Goal: Task Accomplishment & Management: Manage account settings

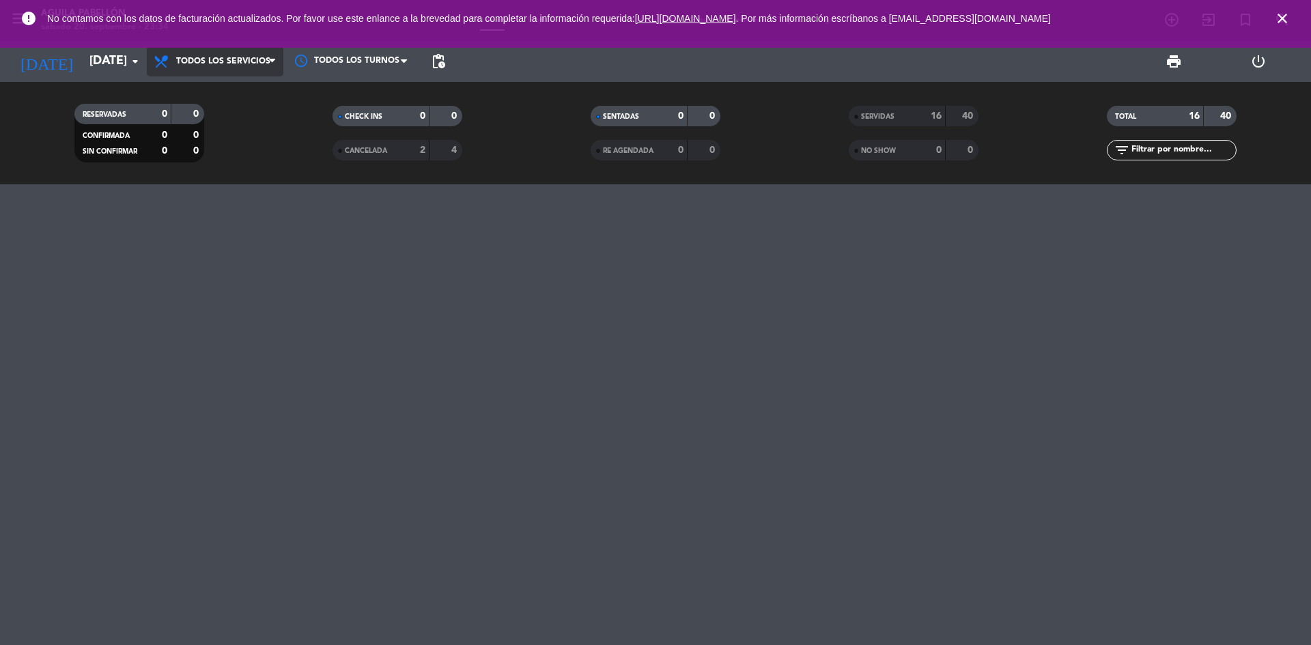
click at [245, 65] on span "Todos los servicios" at bounding box center [223, 62] width 94 height 10
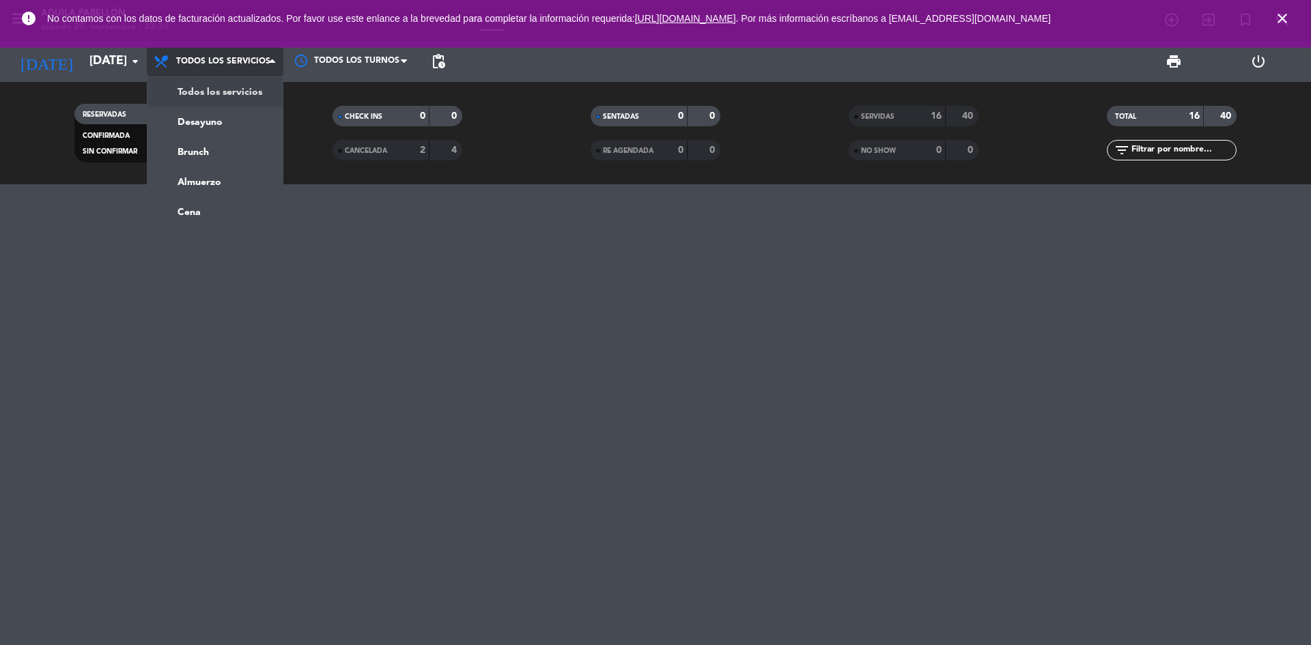
click at [231, 73] on span "Todos los servicios" at bounding box center [215, 61] width 137 height 30
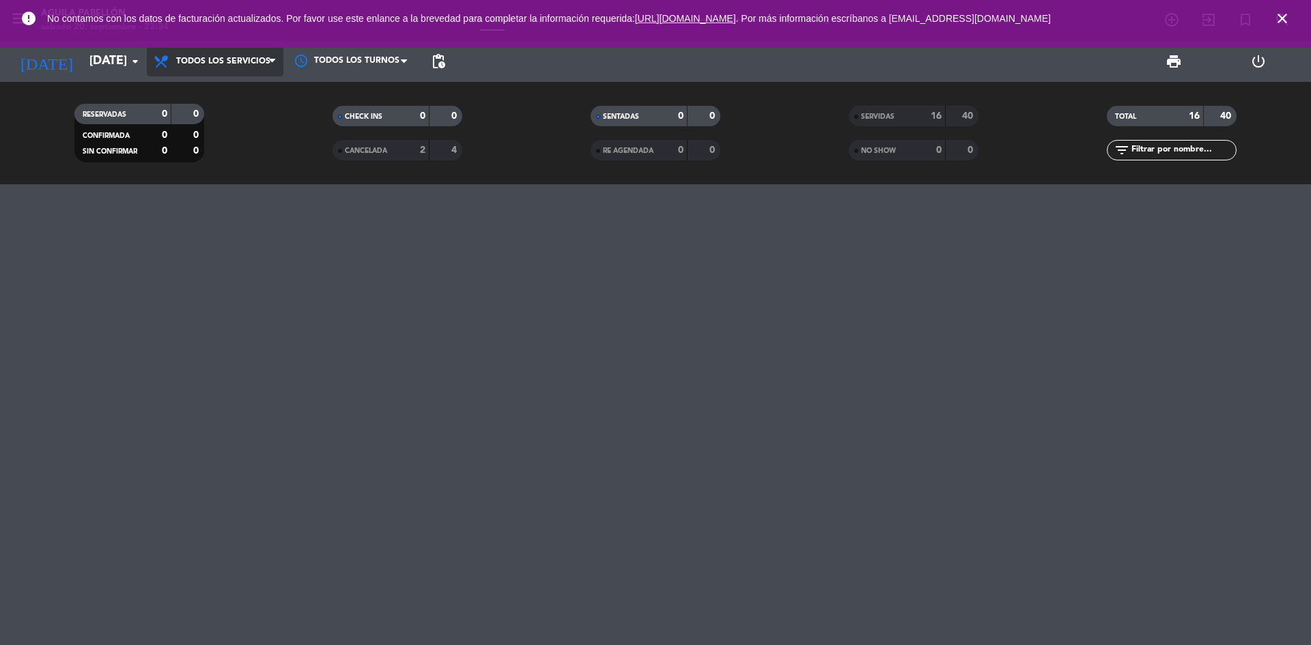
click at [229, 64] on span "Todos los servicios" at bounding box center [215, 61] width 137 height 30
click at [234, 98] on div "menu Aguila Pabellón [DATE] 20. septiembre - 23:34 Mis reservas Mapa de mesas D…" at bounding box center [655, 92] width 1311 height 184
click at [109, 59] on input "[DATE]" at bounding box center [162, 61] width 158 height 27
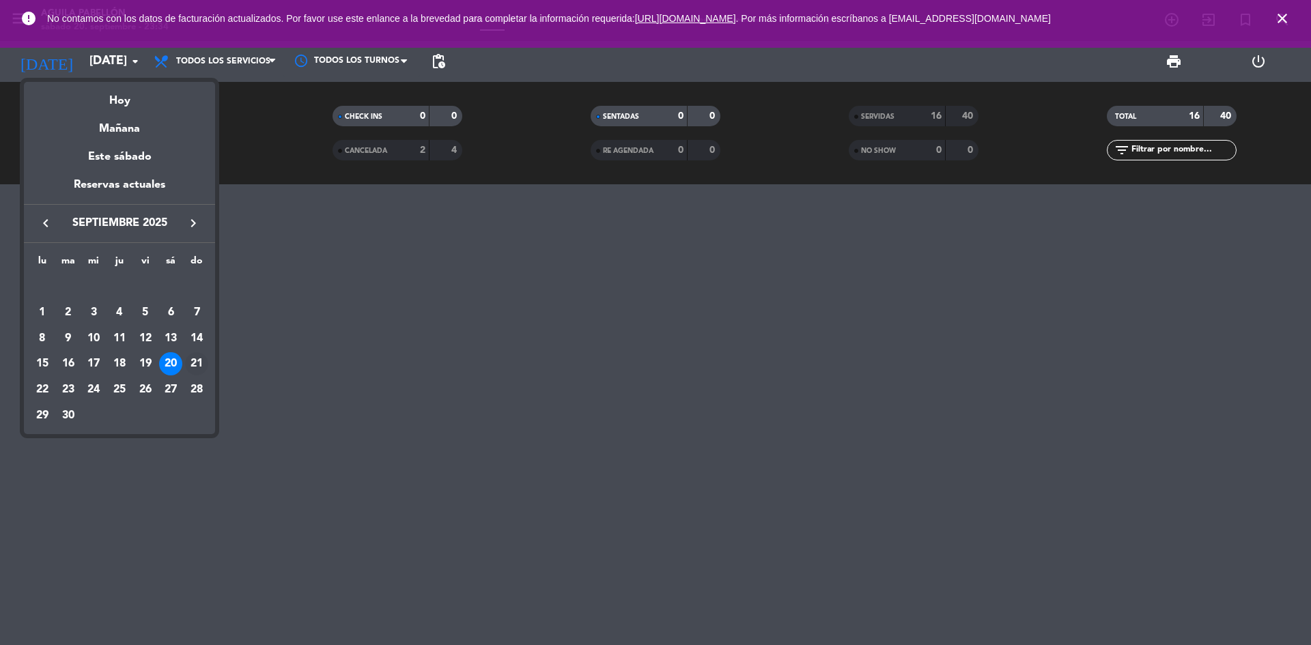
click at [195, 358] on div "21" at bounding box center [196, 363] width 23 height 23
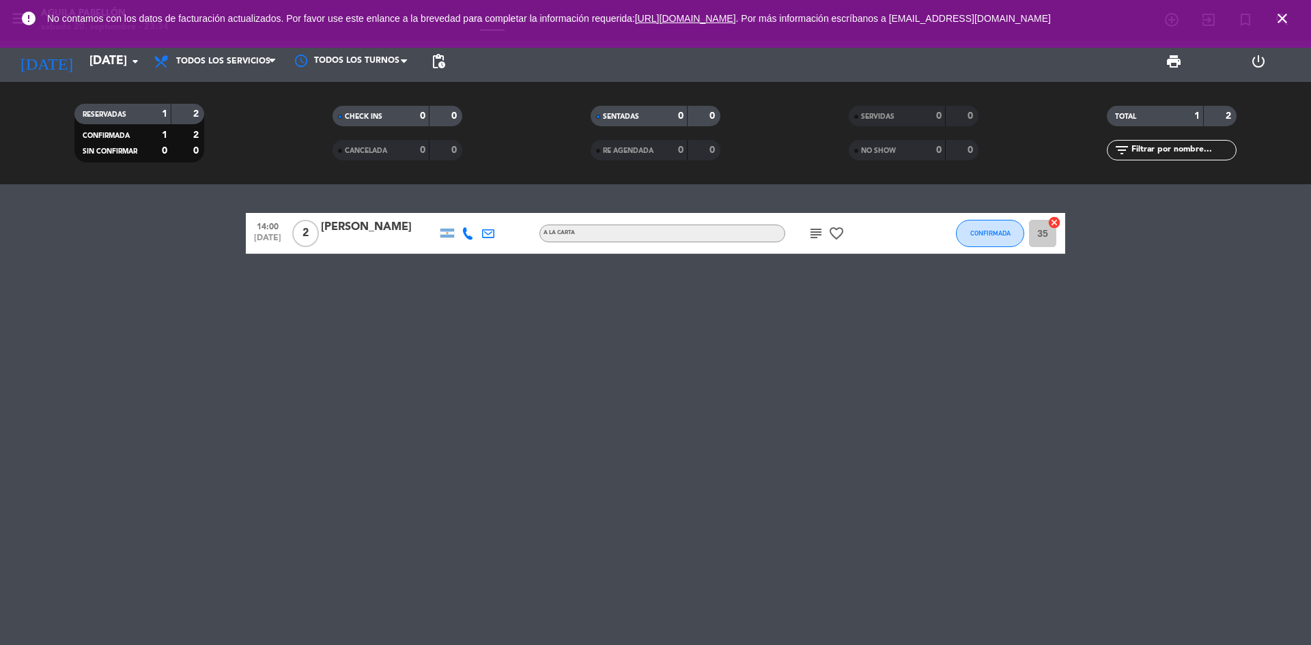
click at [816, 226] on icon "subject" at bounding box center [816, 233] width 16 height 16
click at [836, 231] on icon "favorite_border" at bounding box center [836, 233] width 16 height 16
click at [114, 72] on input "[DATE]" at bounding box center [162, 61] width 158 height 27
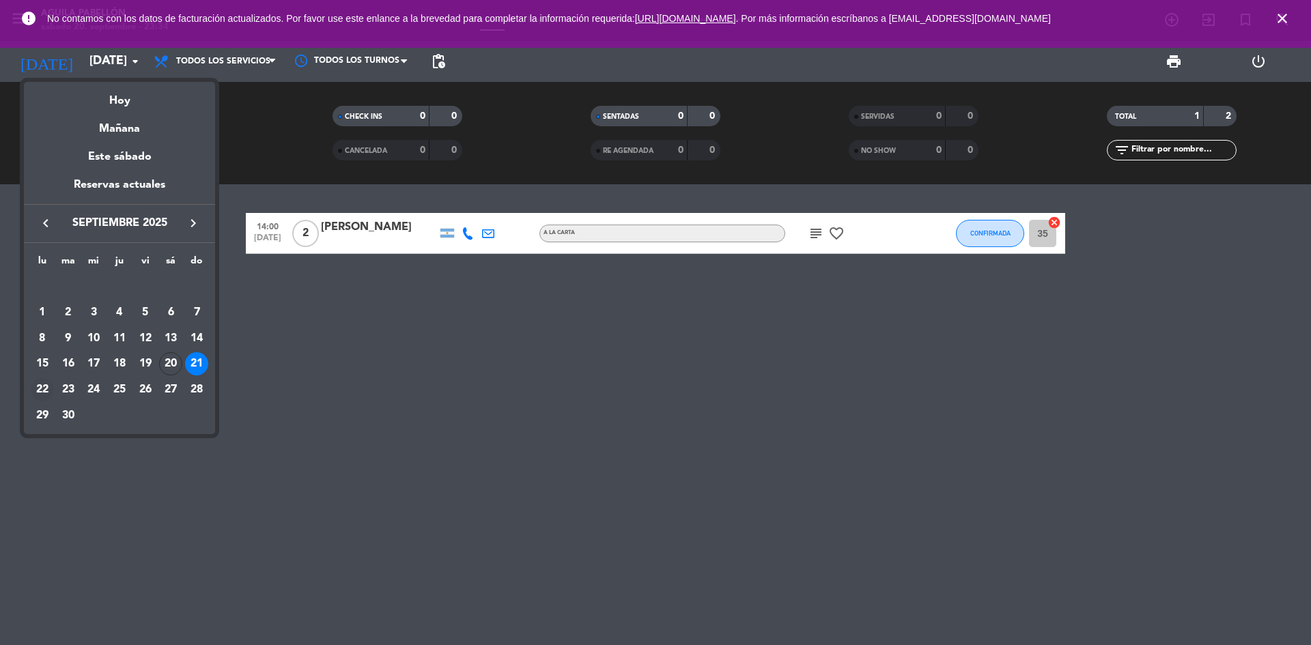
click at [45, 387] on div "22" at bounding box center [42, 389] width 23 height 23
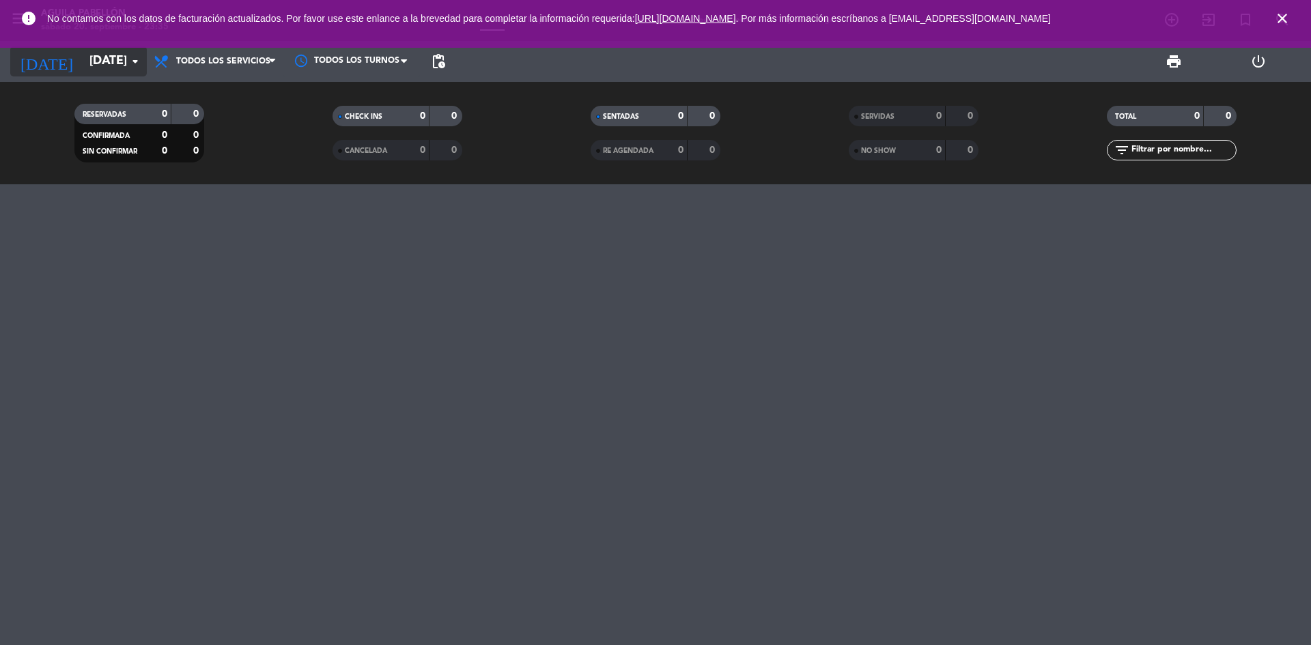
click at [83, 61] on input "[DATE]" at bounding box center [162, 61] width 158 height 27
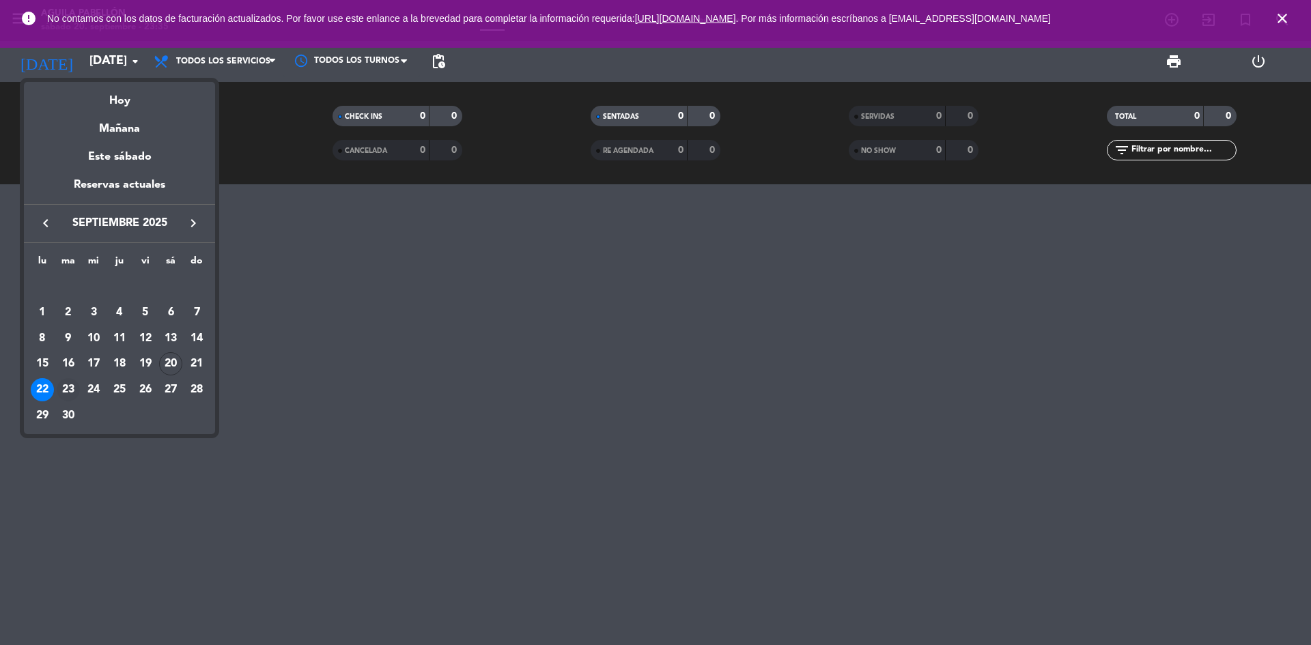
click at [74, 388] on div "23" at bounding box center [68, 389] width 23 height 23
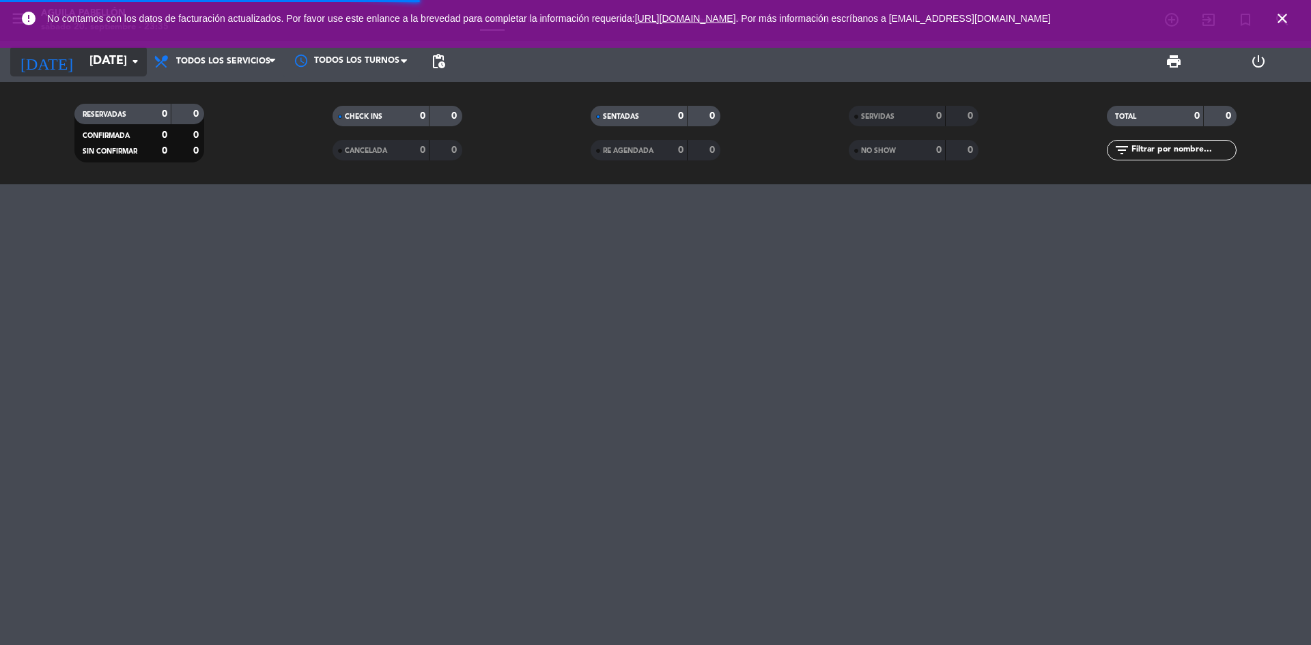
click at [120, 57] on input "[DATE]" at bounding box center [162, 61] width 158 height 27
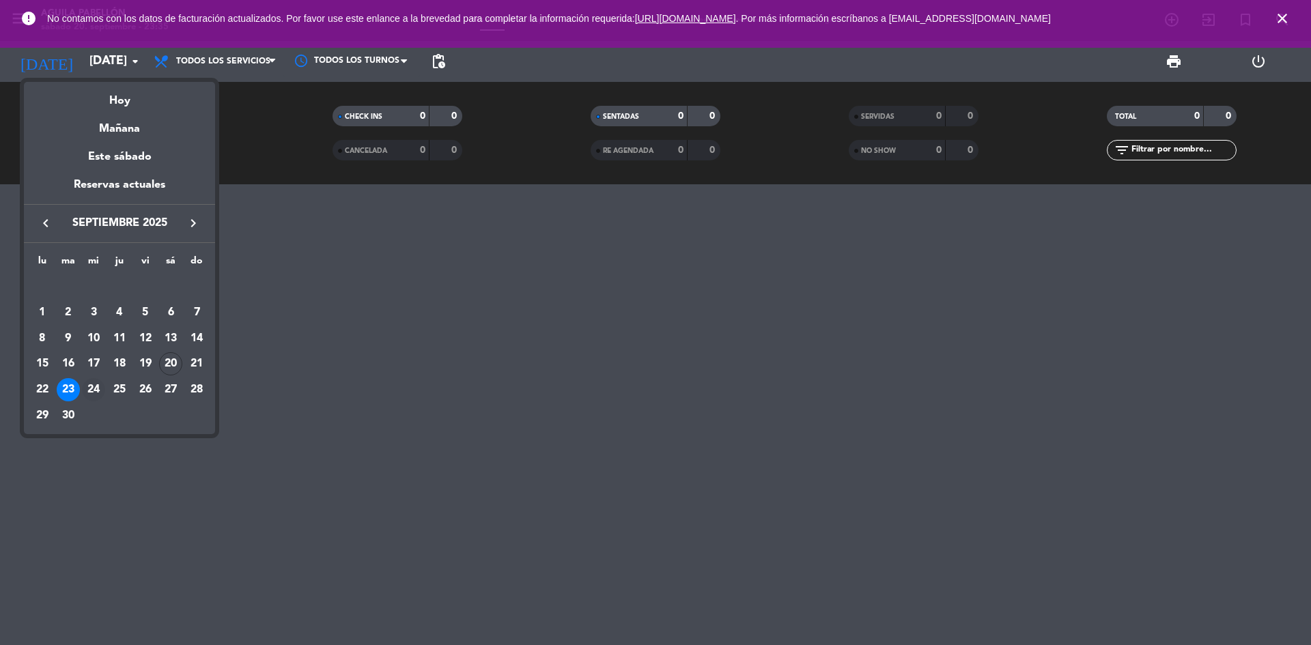
click at [95, 385] on div "24" at bounding box center [93, 389] width 23 height 23
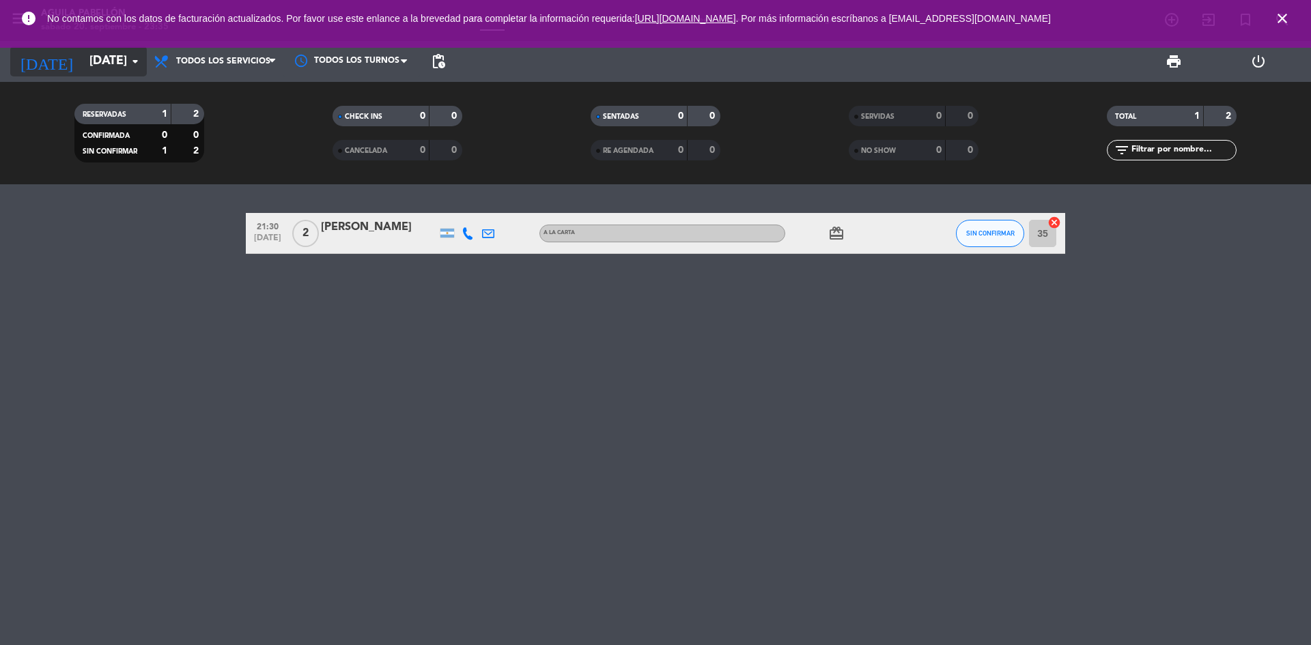
click at [121, 68] on input "[DATE]" at bounding box center [162, 61] width 158 height 27
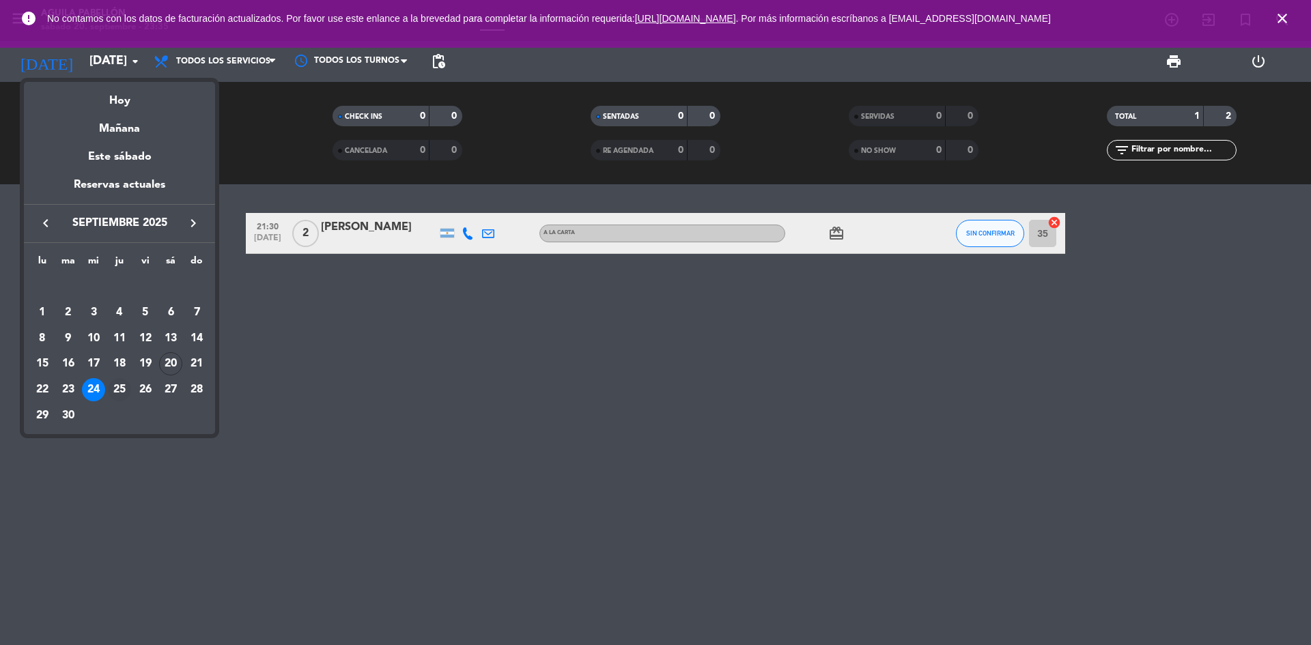
click at [122, 384] on div "25" at bounding box center [119, 389] width 23 height 23
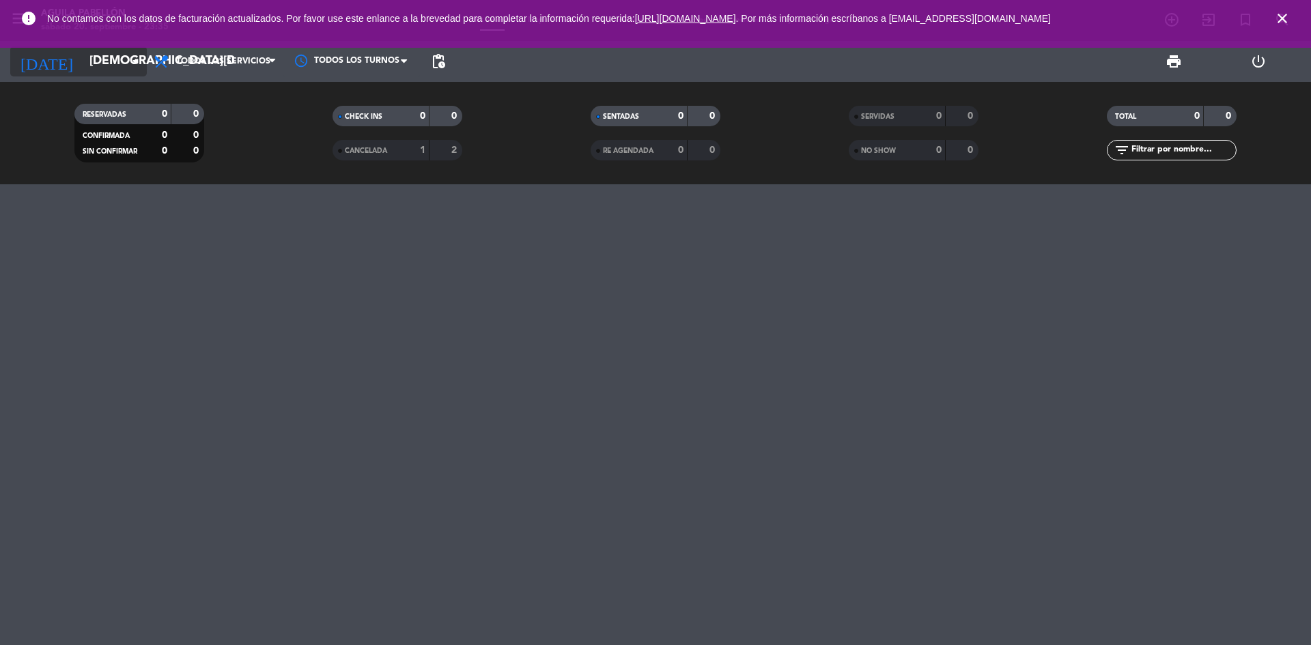
click at [102, 64] on input "[DEMOGRAPHIC_DATA][DATE]" at bounding box center [162, 61] width 158 height 27
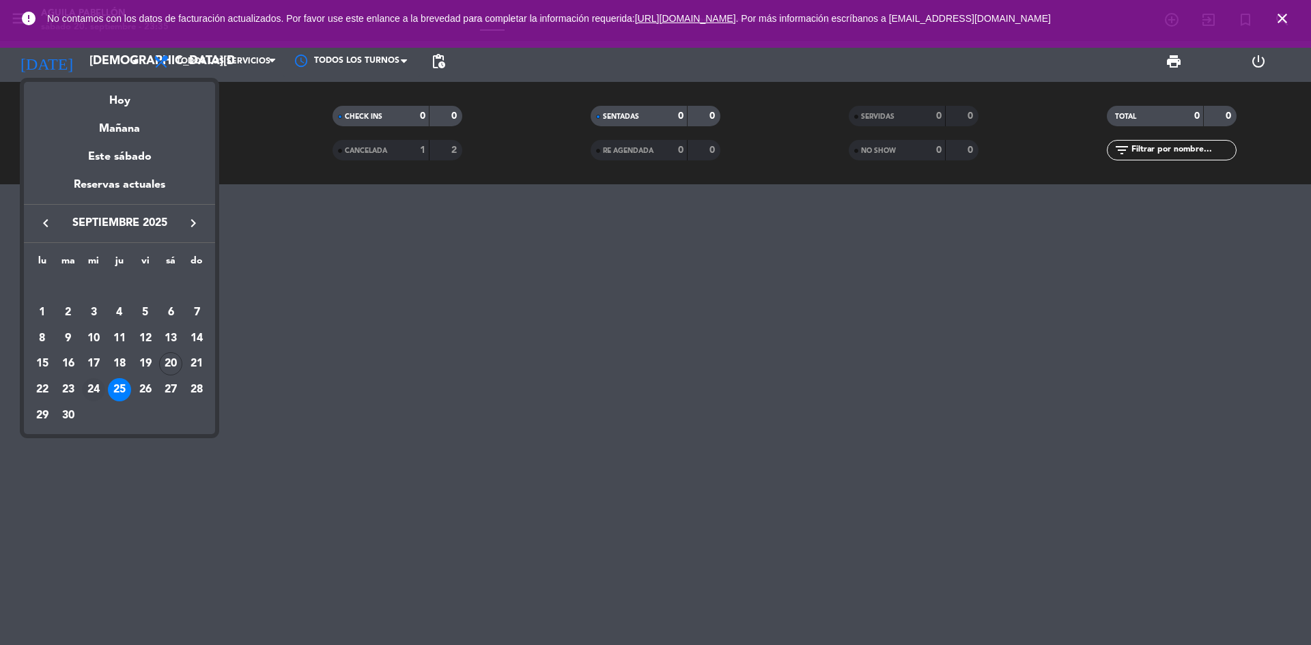
click at [92, 389] on div "24" at bounding box center [93, 389] width 23 height 23
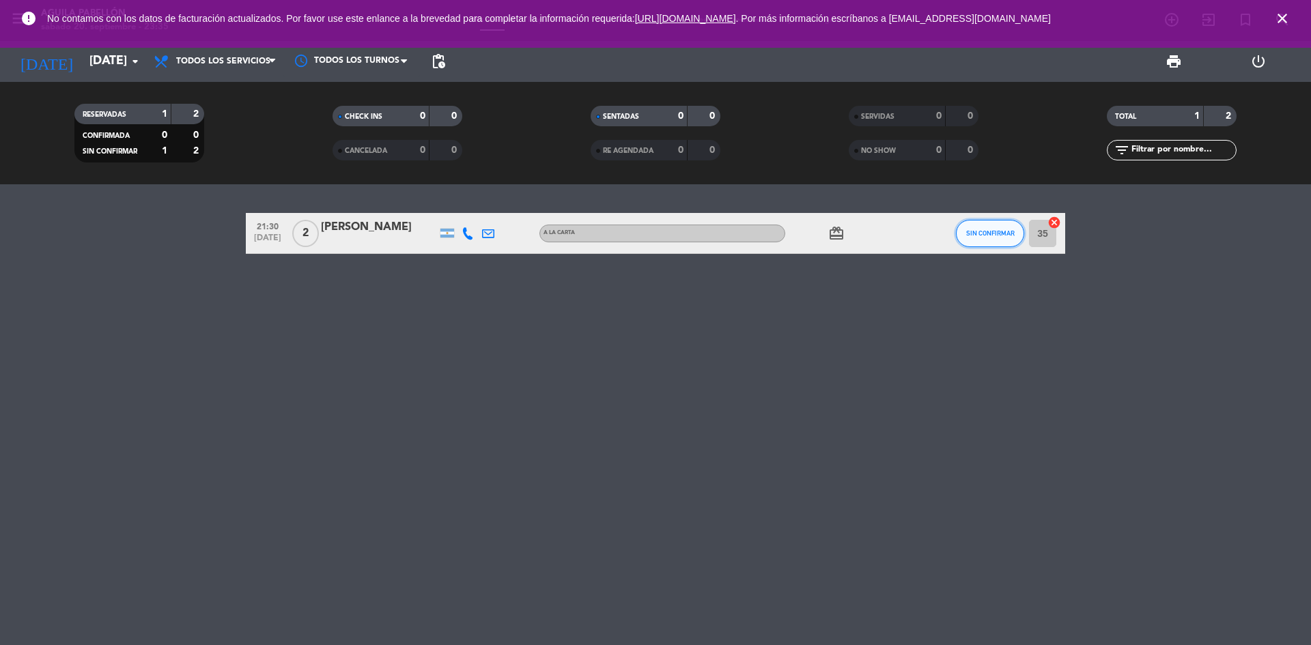
click at [996, 229] on button "SIN CONFIRMAR" at bounding box center [990, 233] width 68 height 27
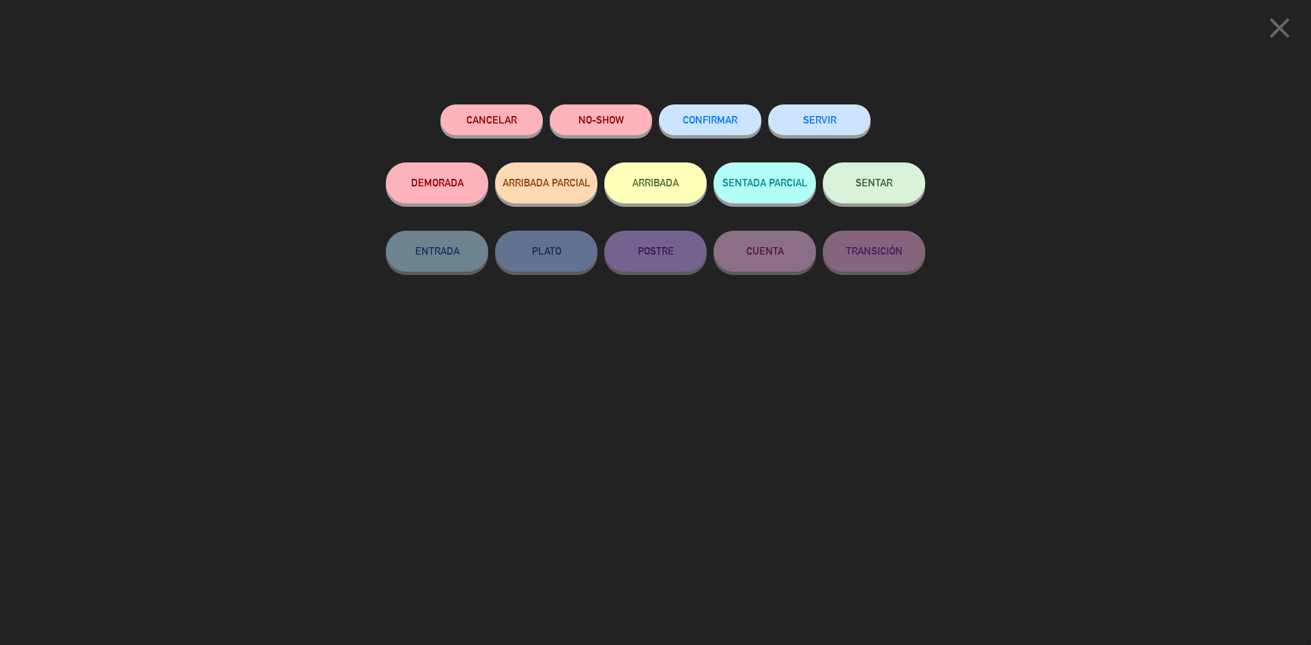
click at [519, 135] on button "Cancelar" at bounding box center [491, 119] width 102 height 31
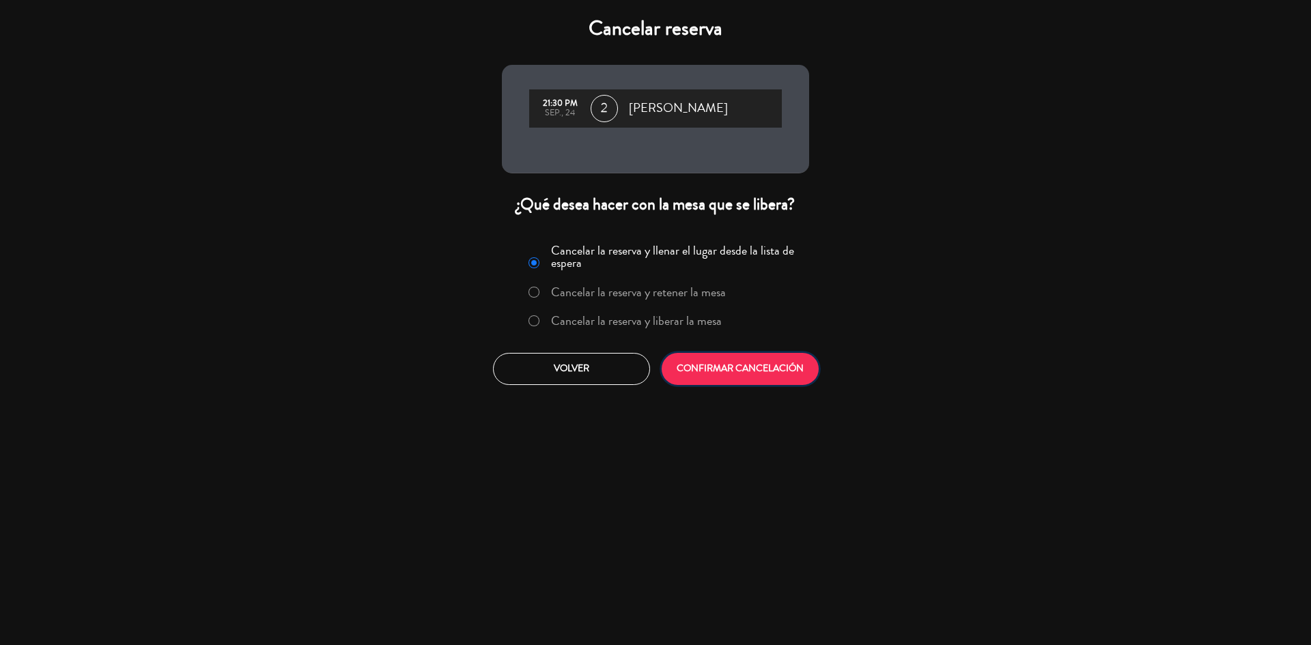
click at [778, 371] on button "CONFIRMAR CANCELACIÓN" at bounding box center [740, 369] width 157 height 32
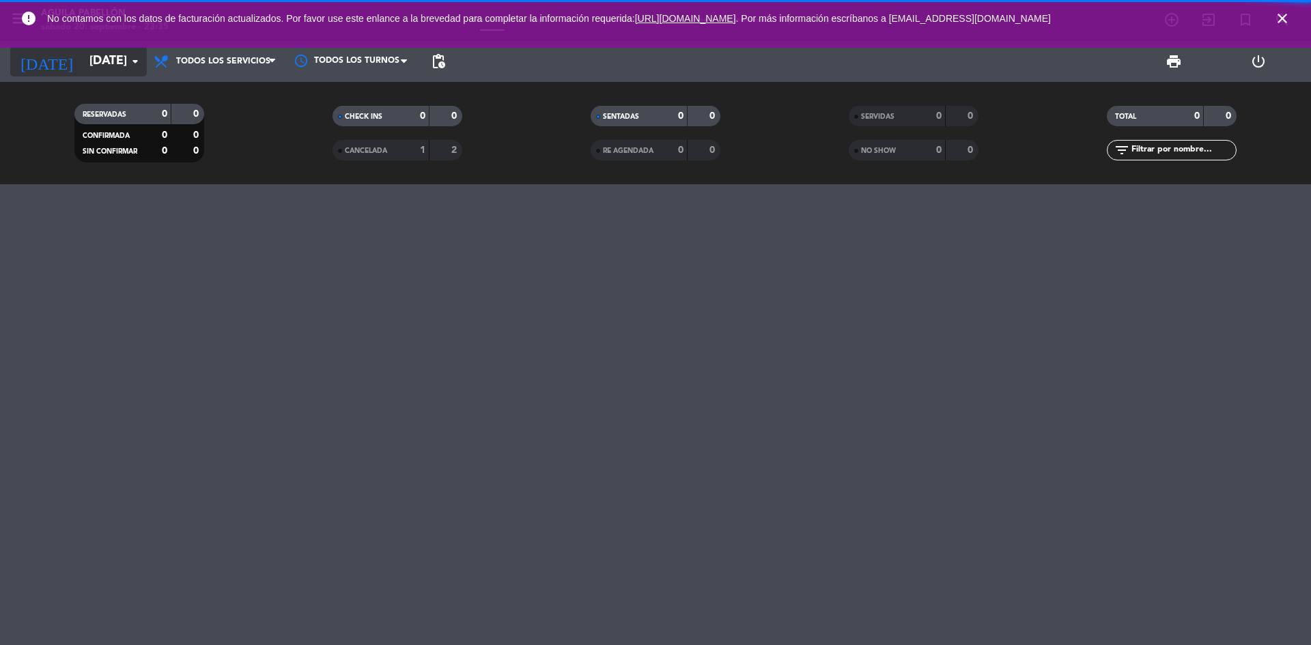
click at [123, 61] on input "[DATE]" at bounding box center [162, 61] width 158 height 27
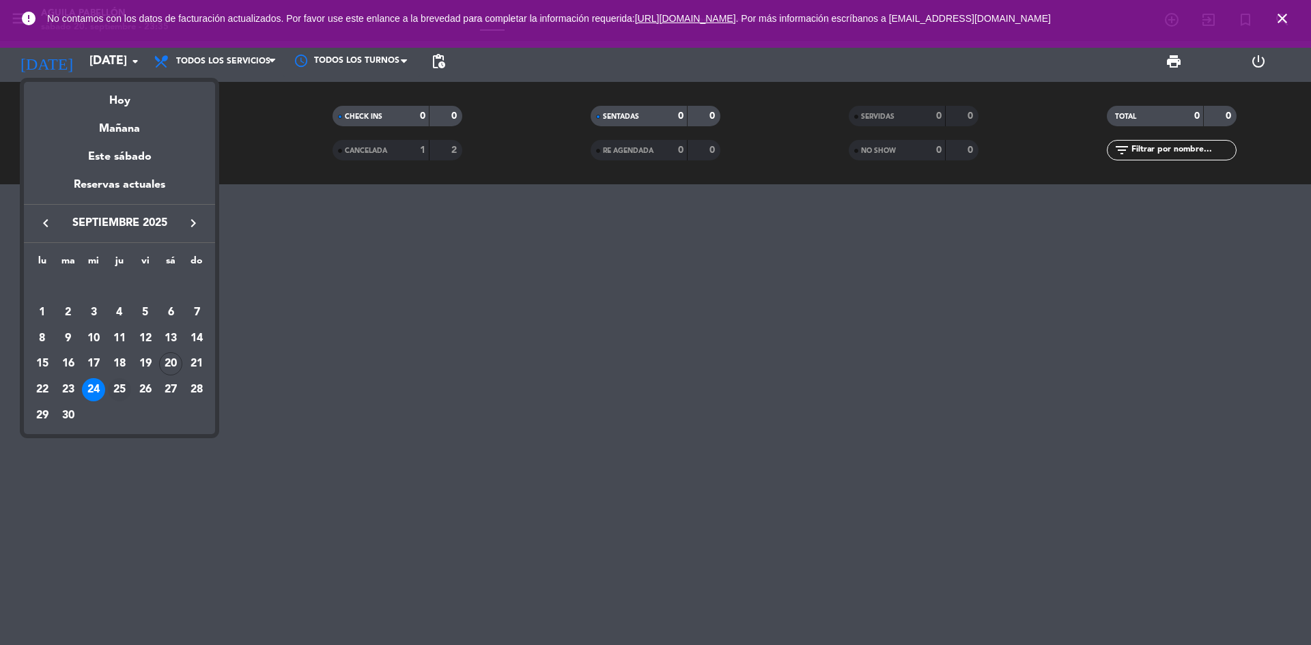
click at [124, 391] on div "25" at bounding box center [119, 389] width 23 height 23
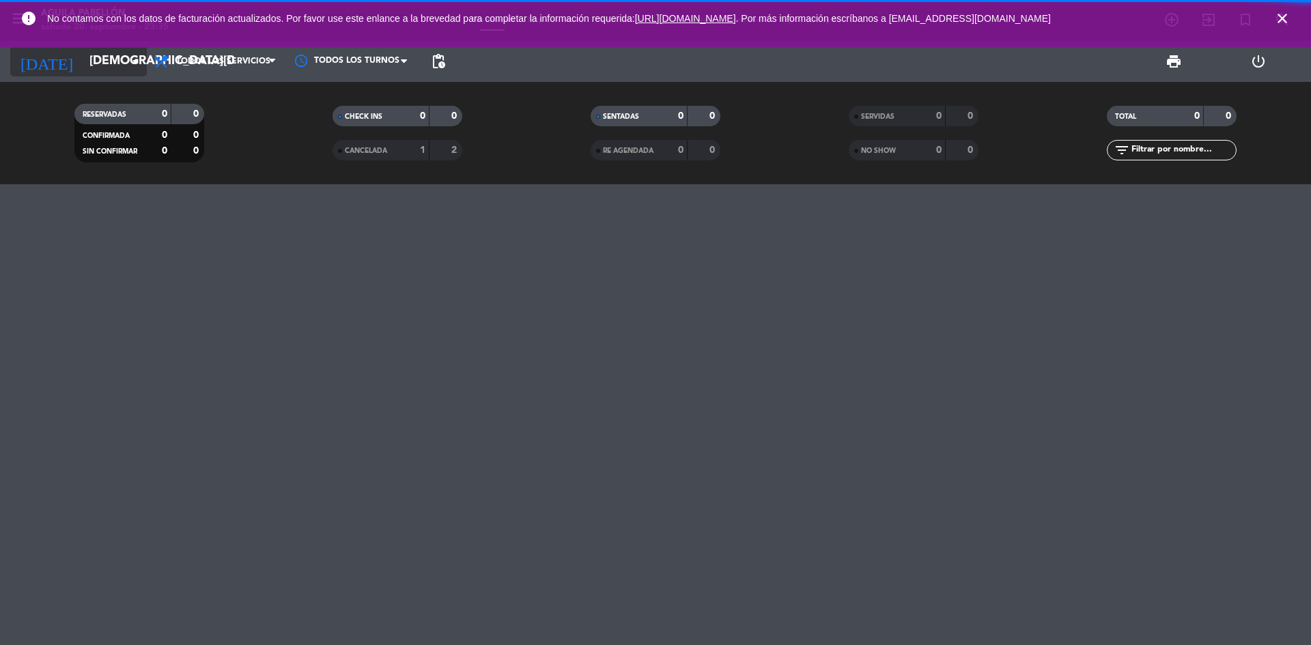
click at [126, 57] on input "[DEMOGRAPHIC_DATA][DATE]" at bounding box center [162, 61] width 158 height 27
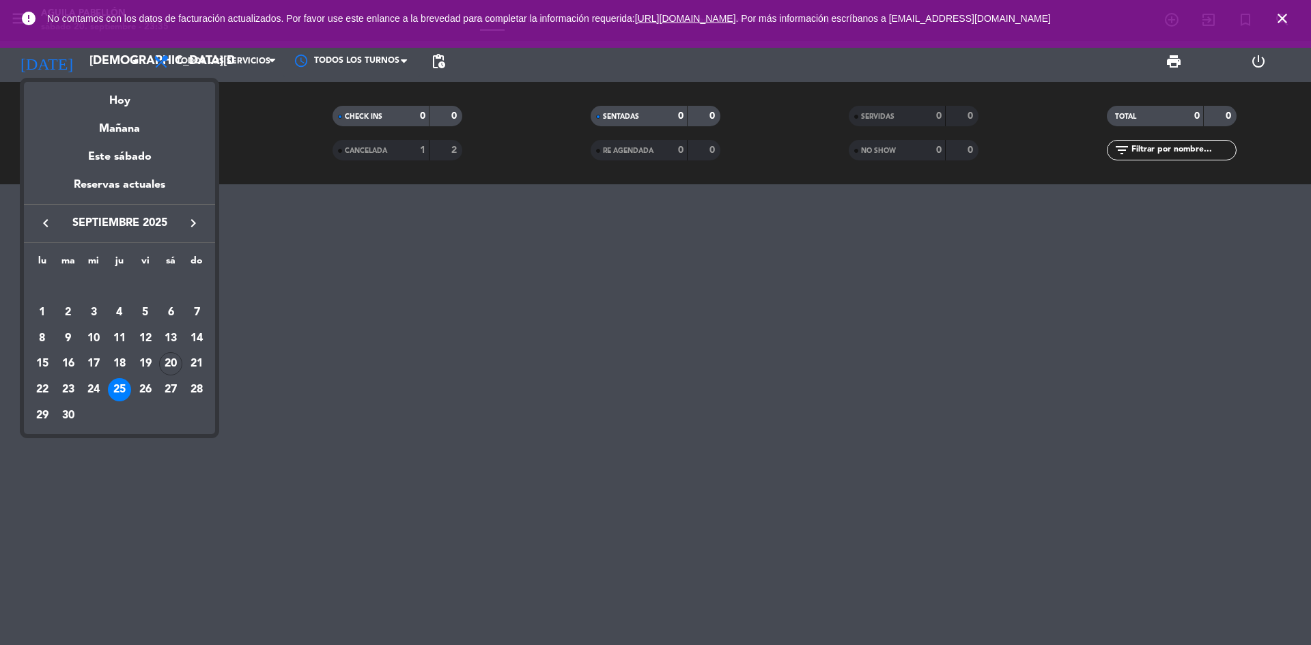
click at [380, 142] on div at bounding box center [655, 322] width 1311 height 645
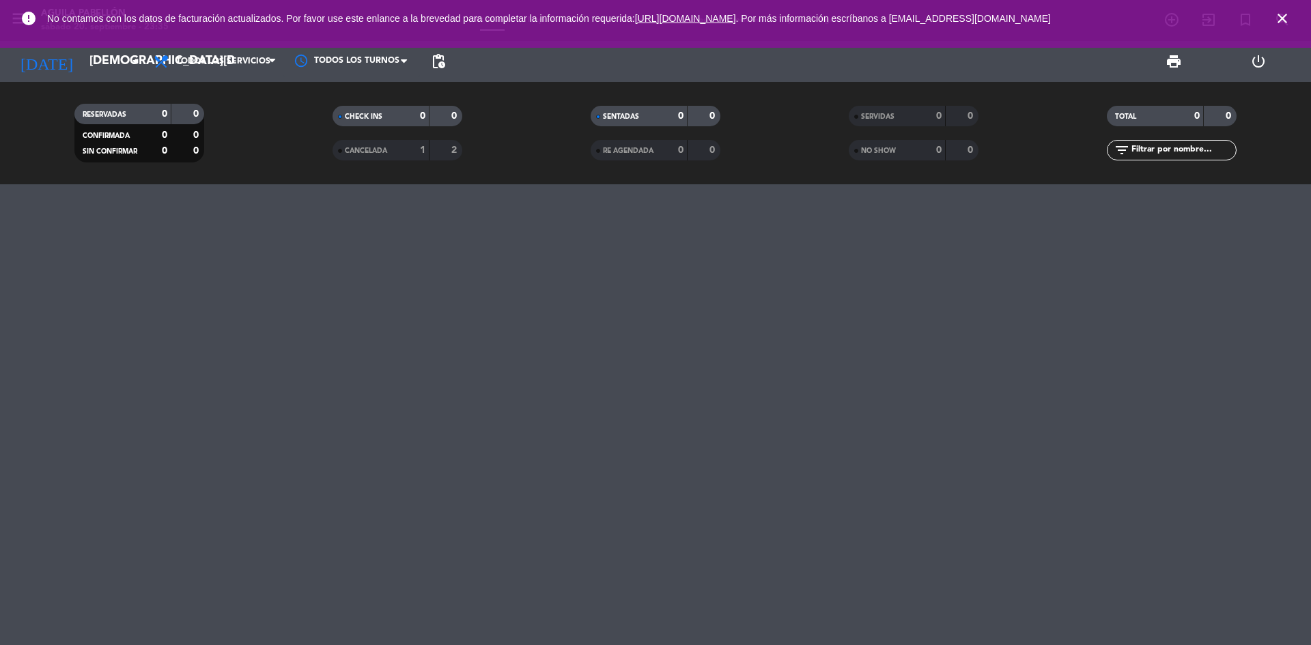
click at [369, 145] on div "CANCELADA" at bounding box center [367, 151] width 63 height 16
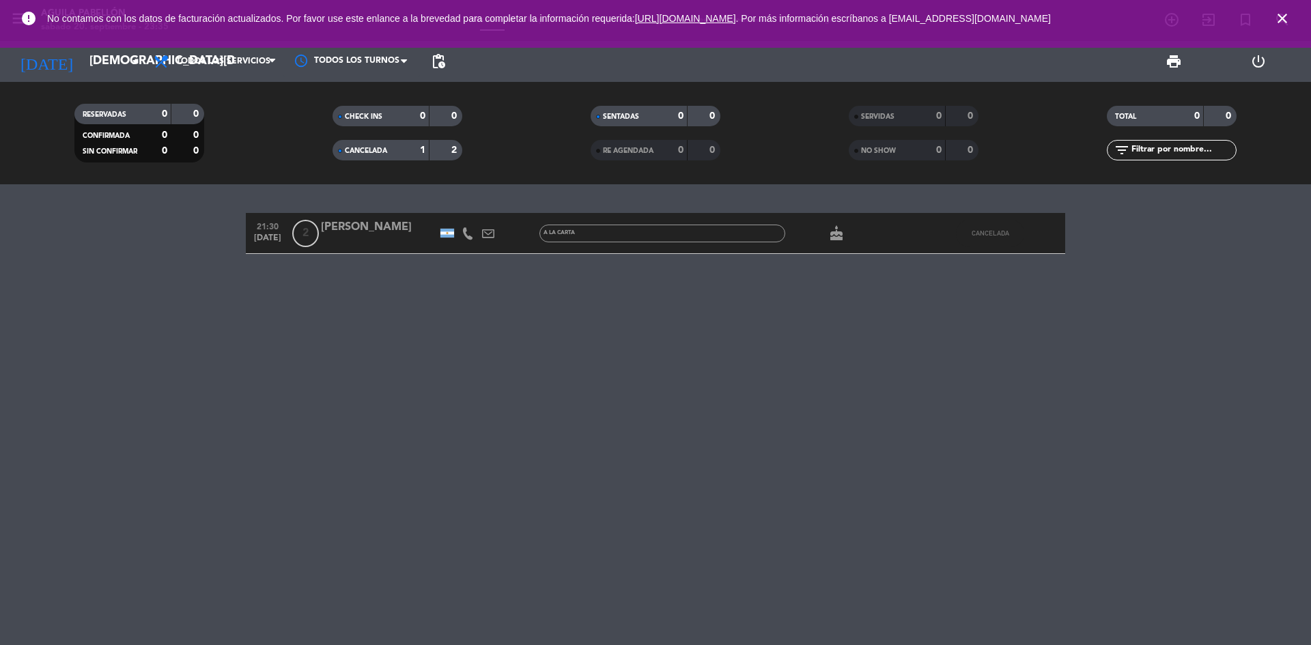
click at [369, 148] on span "CANCELADA" at bounding box center [366, 151] width 42 height 7
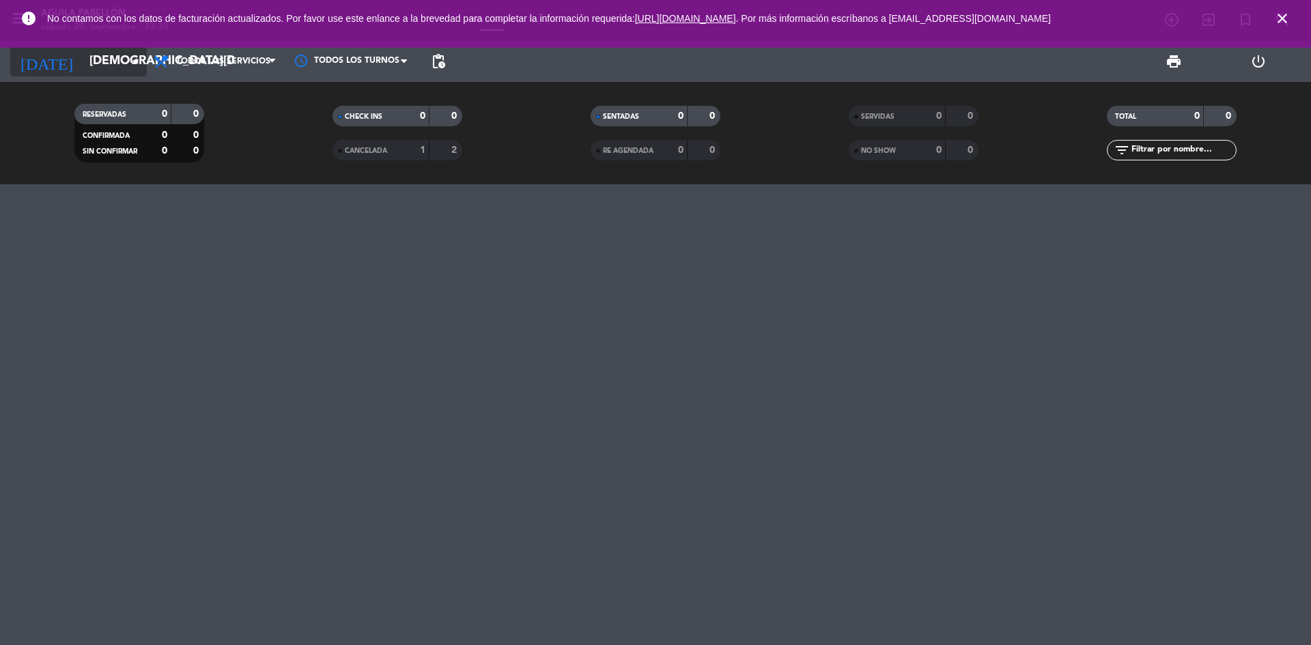
click at [111, 61] on input "[DEMOGRAPHIC_DATA][DATE]" at bounding box center [162, 61] width 158 height 27
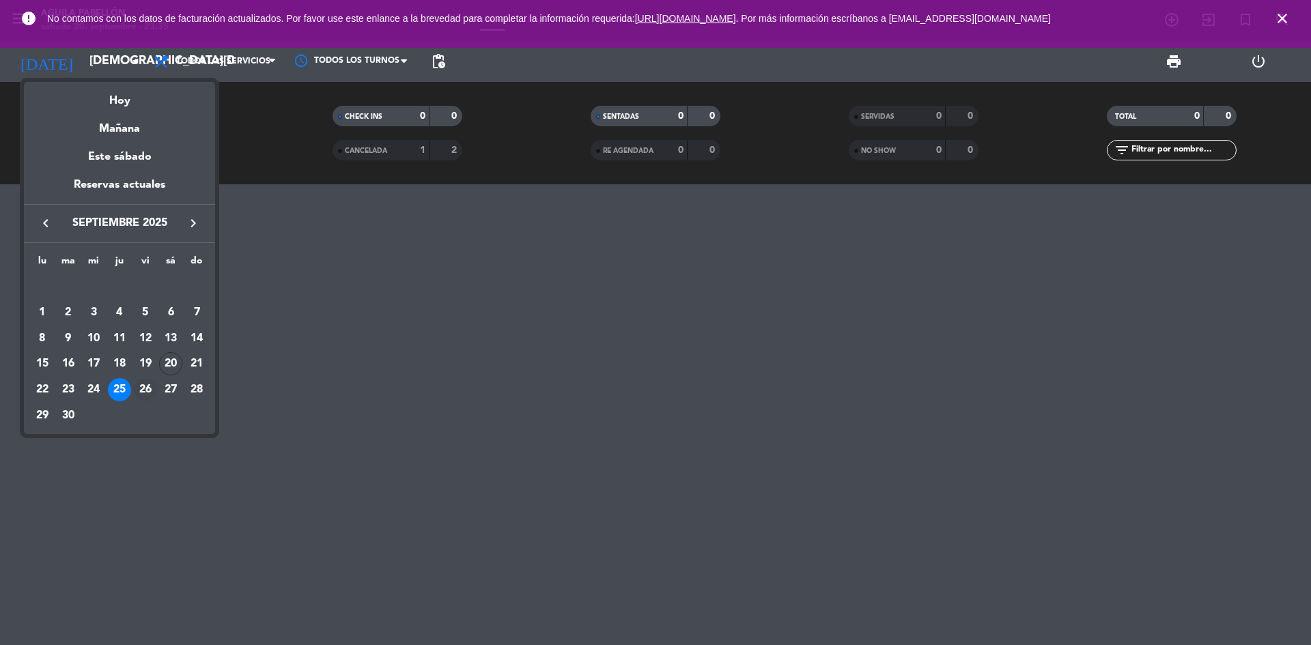
click at [141, 379] on div "26" at bounding box center [145, 389] width 23 height 23
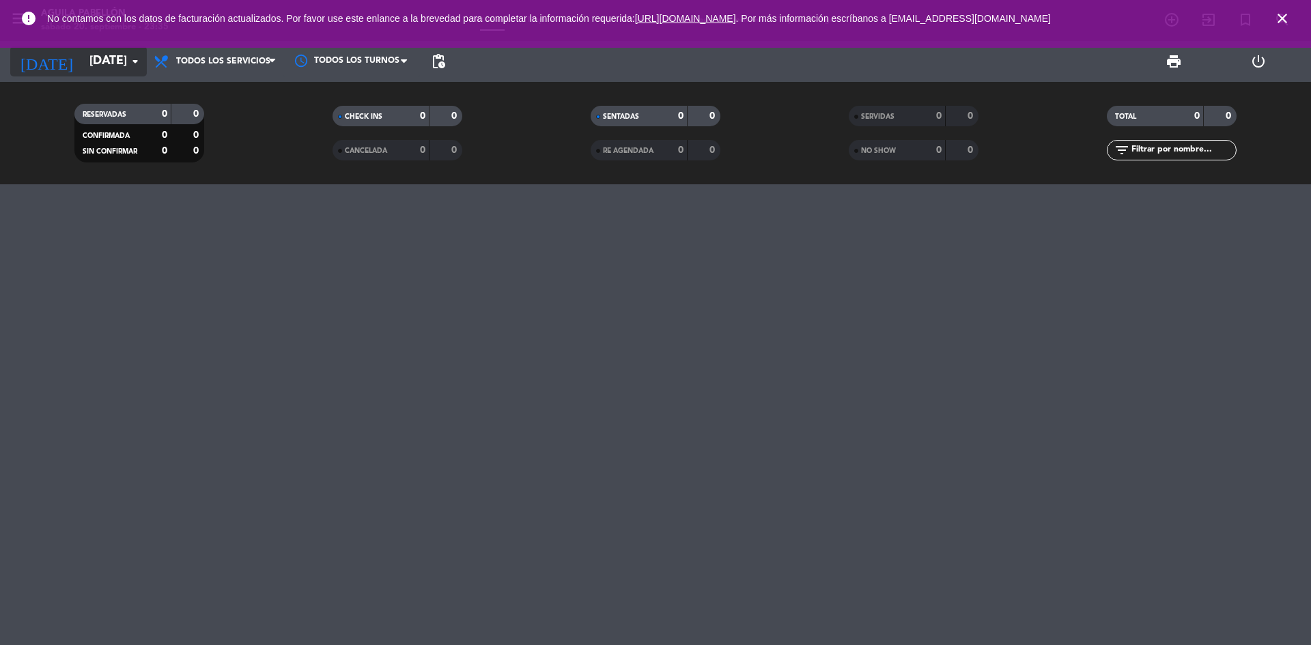
click at [116, 65] on input "[DATE]" at bounding box center [162, 61] width 158 height 27
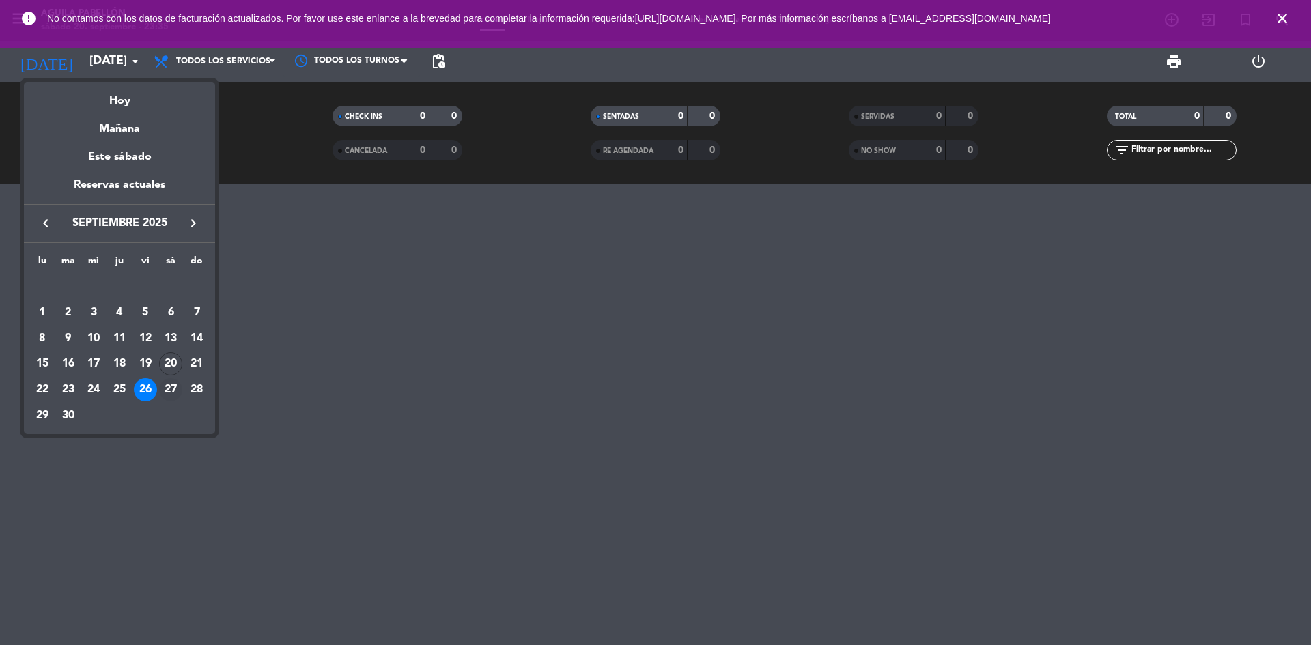
click at [170, 389] on div "27" at bounding box center [170, 389] width 23 height 23
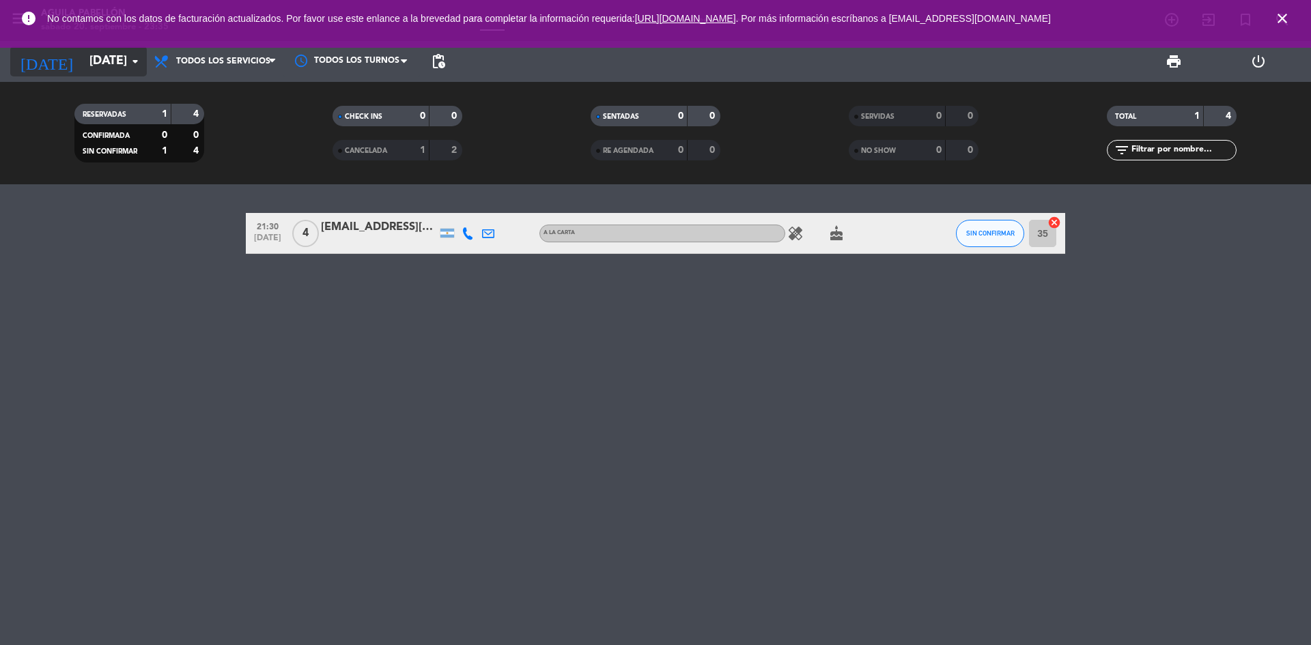
click at [120, 57] on input "[DATE]" at bounding box center [162, 61] width 158 height 27
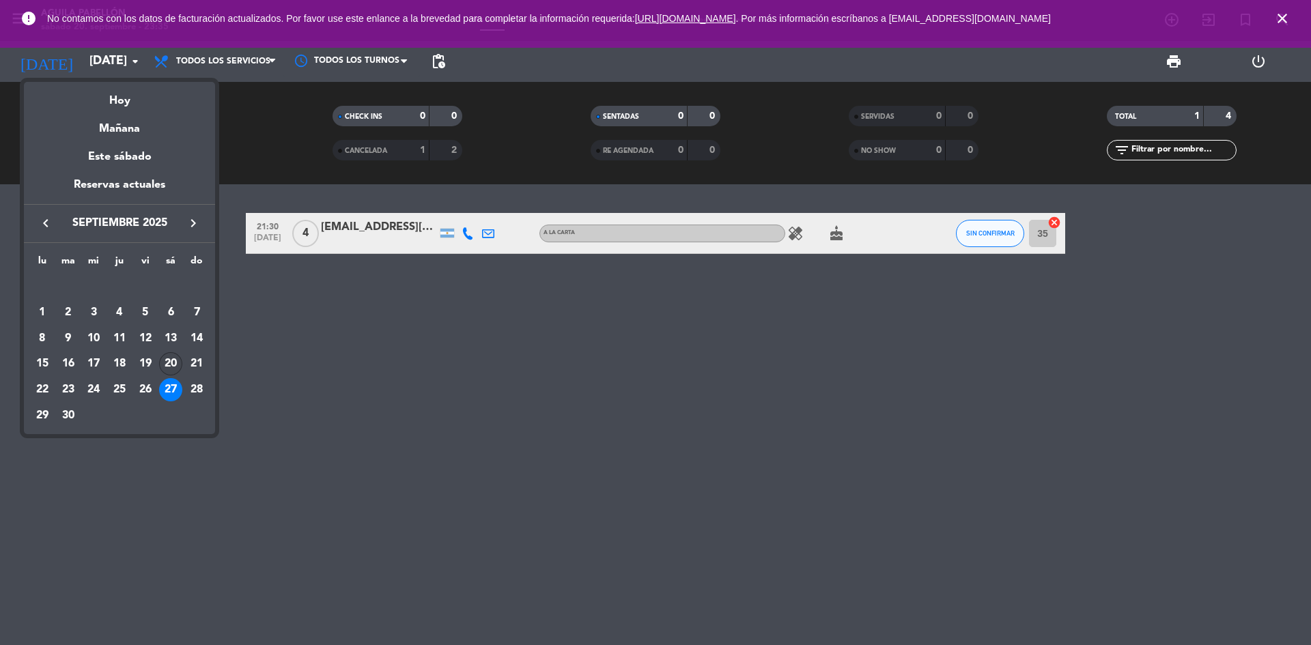
click at [170, 365] on div "20" at bounding box center [170, 363] width 23 height 23
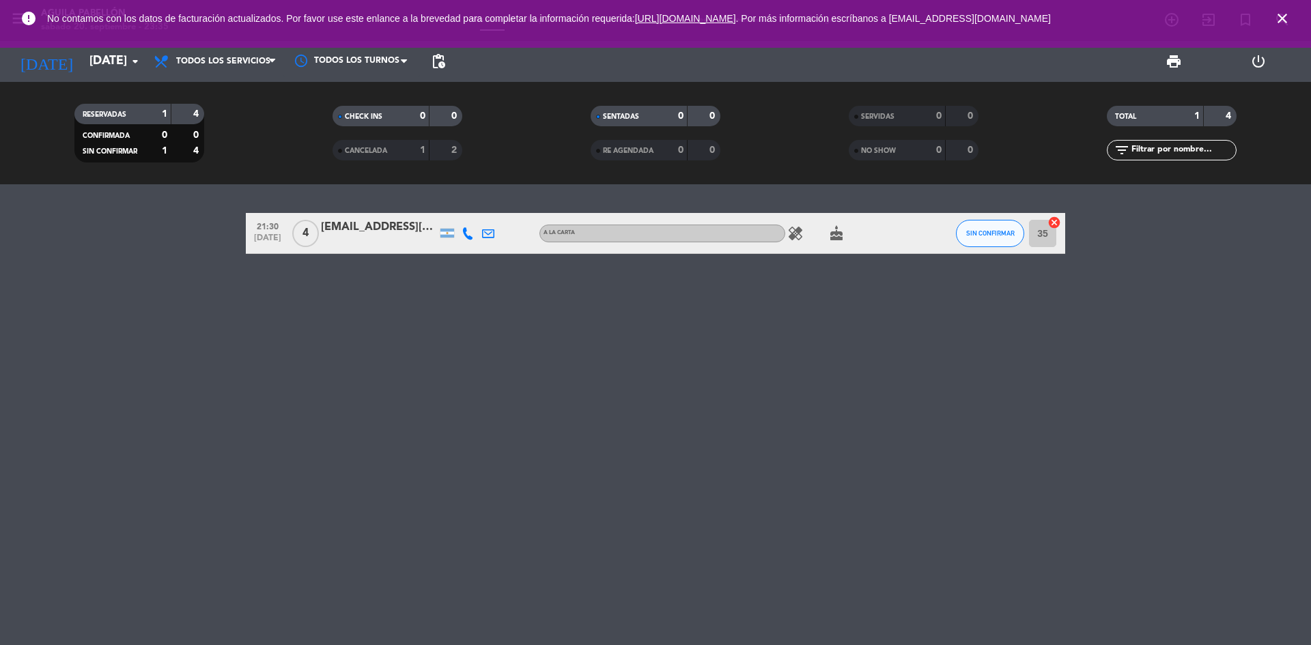
type input "[DATE]"
